Goal: Transaction & Acquisition: Purchase product/service

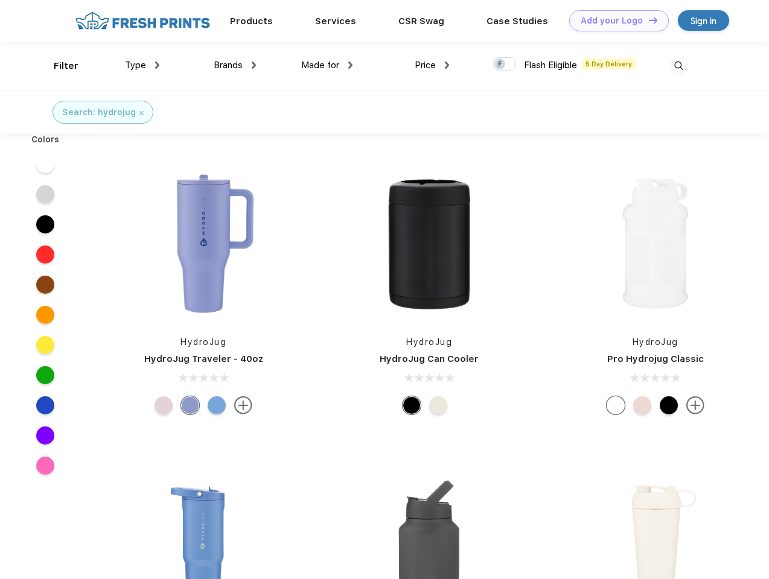
click at [614, 21] on link "Add your Logo Design Tool" at bounding box center [619, 20] width 100 height 21
click at [0, 0] on div "Design Tool" at bounding box center [0, 0] width 0 height 0
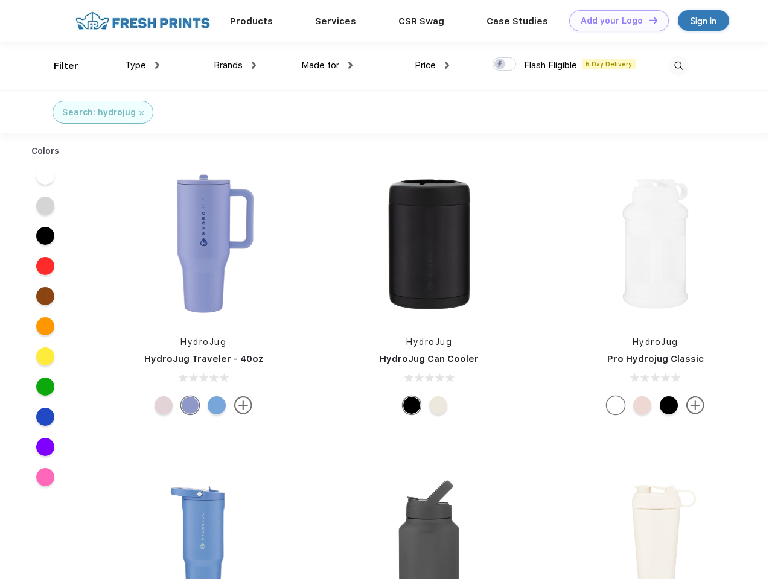
click at [648, 20] on link "Add your Logo Design Tool" at bounding box center [619, 20] width 100 height 21
click at [58, 66] on div "Filter" at bounding box center [66, 66] width 25 height 14
click at [142, 65] on span "Type" at bounding box center [135, 65] width 21 height 11
click at [235, 65] on span "Brands" at bounding box center [228, 65] width 29 height 11
click at [327, 65] on span "Made for" at bounding box center [320, 65] width 38 height 11
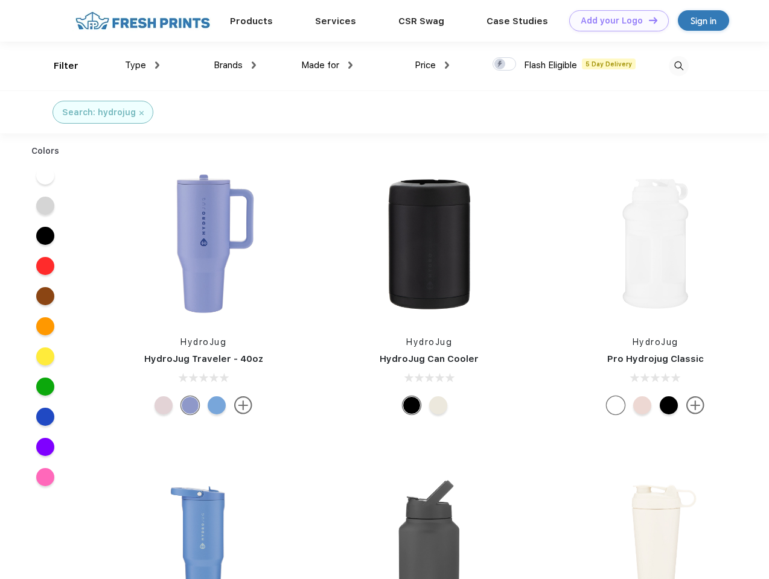
click at [432, 65] on span "Price" at bounding box center [425, 65] width 21 height 11
click at [505, 65] on div at bounding box center [504, 63] width 24 height 13
click at [500, 65] on input "checkbox" at bounding box center [496, 61] width 8 height 8
click at [678, 66] on img at bounding box center [679, 66] width 20 height 20
